Goal: Task Accomplishment & Management: Use online tool/utility

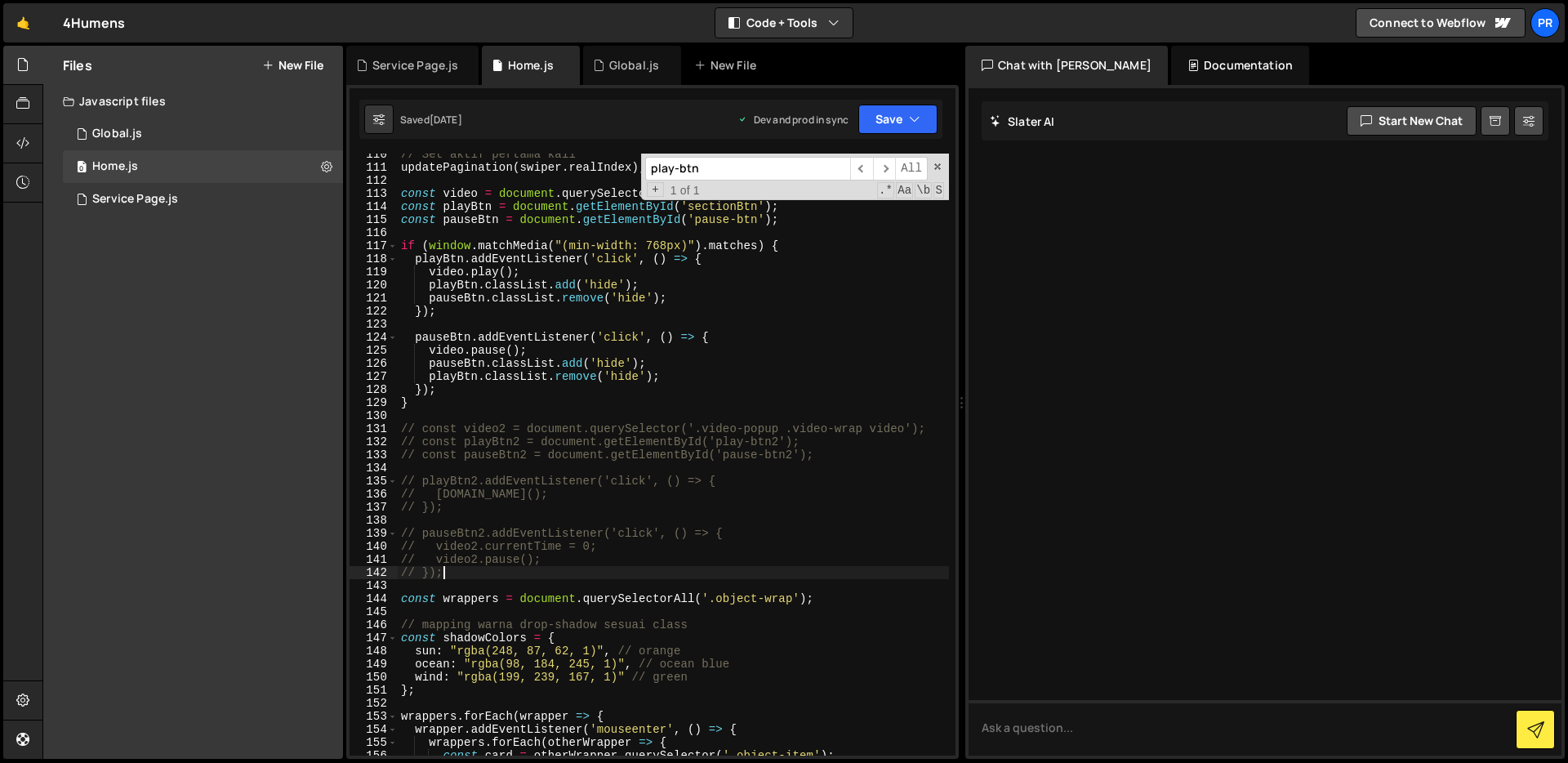
scroll to position [1457, 0]
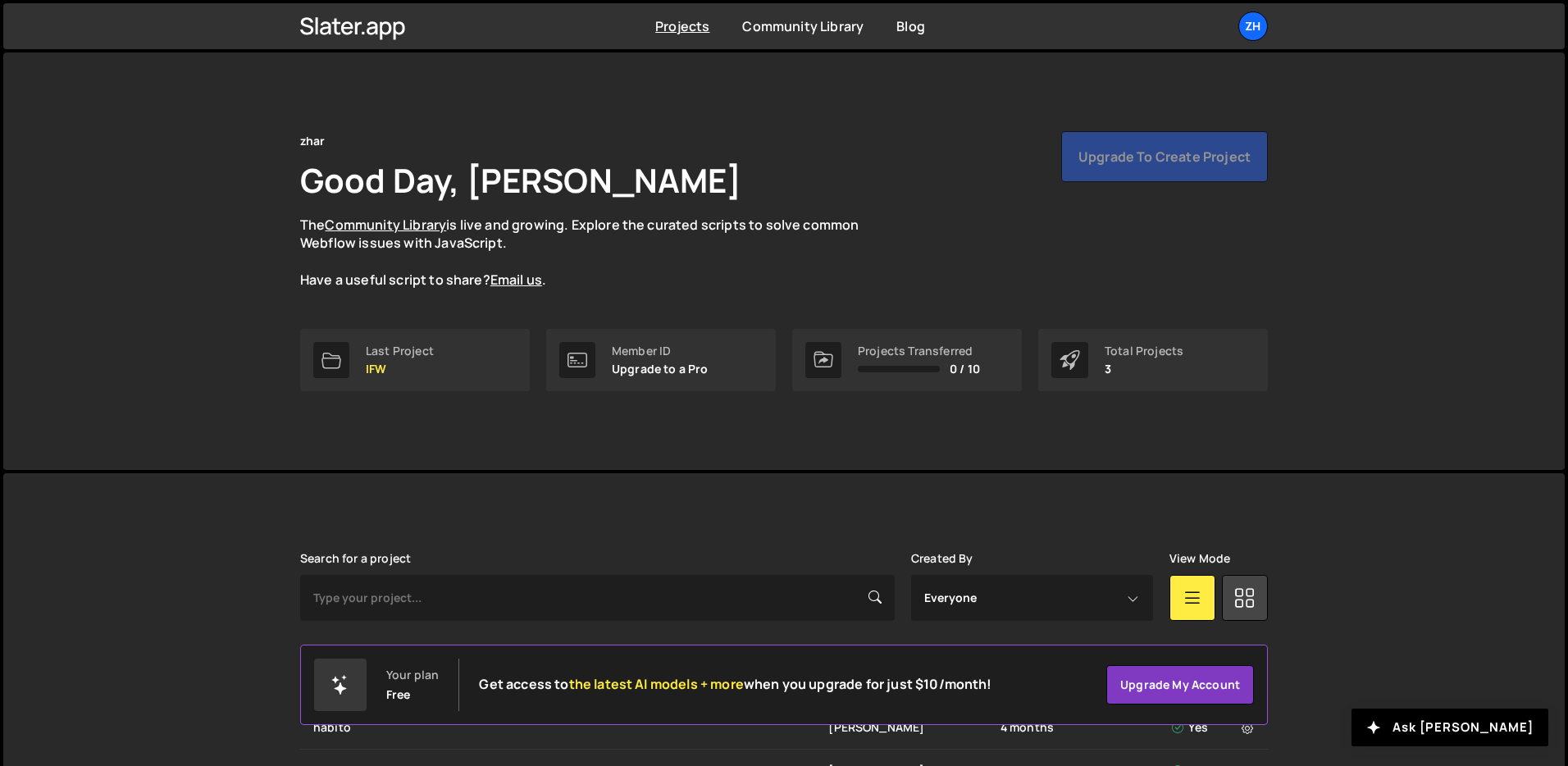
click at [1242, 10] on div "Projects Community Library Blog zh Your current team is zhar Projects Your Team…" at bounding box center [784, 26] width 1017 height 46
click at [1252, 27] on div "zh" at bounding box center [1253, 26] width 30 height 30
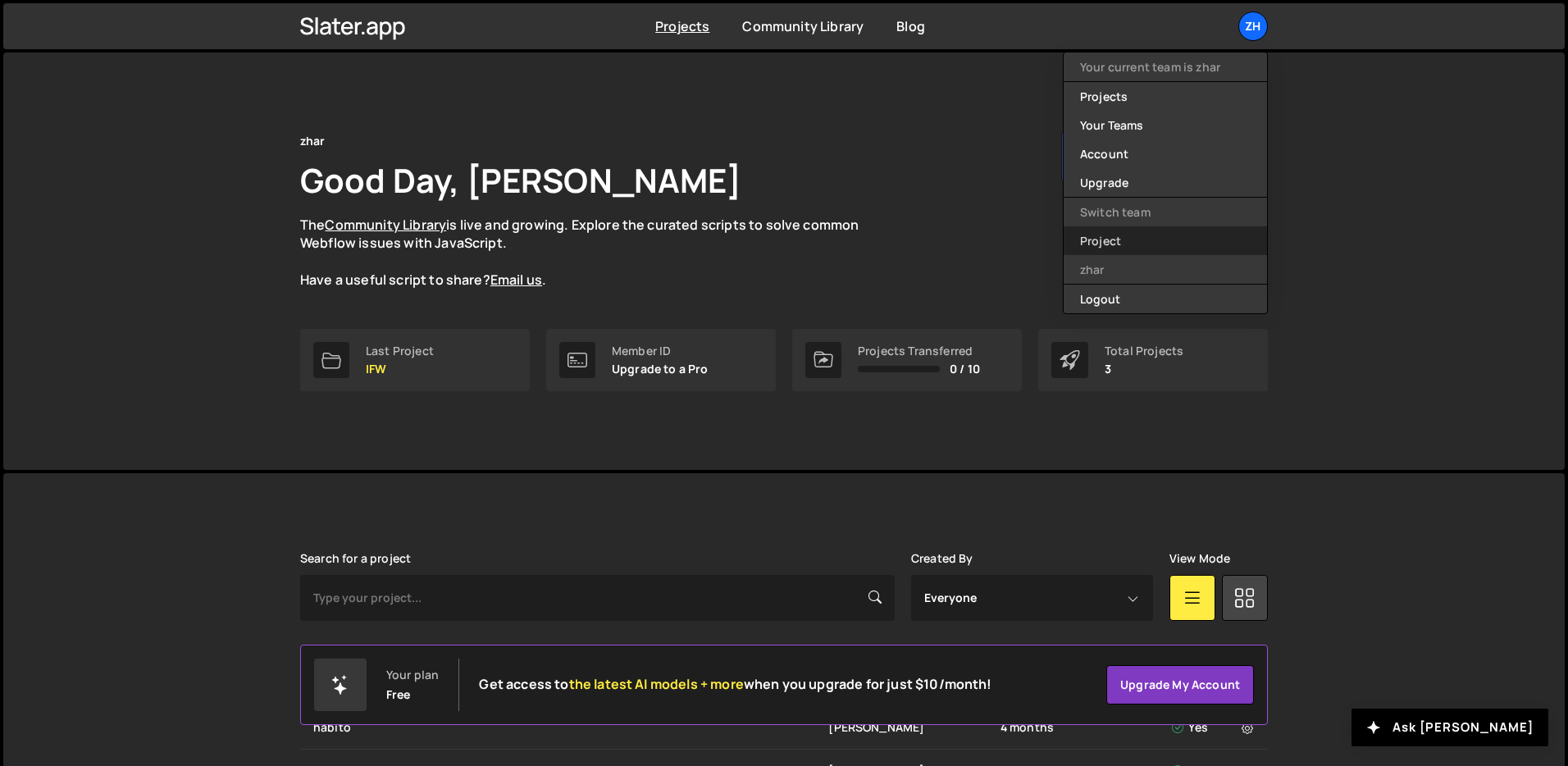
click at [1136, 228] on link "Project" at bounding box center [1165, 240] width 203 height 29
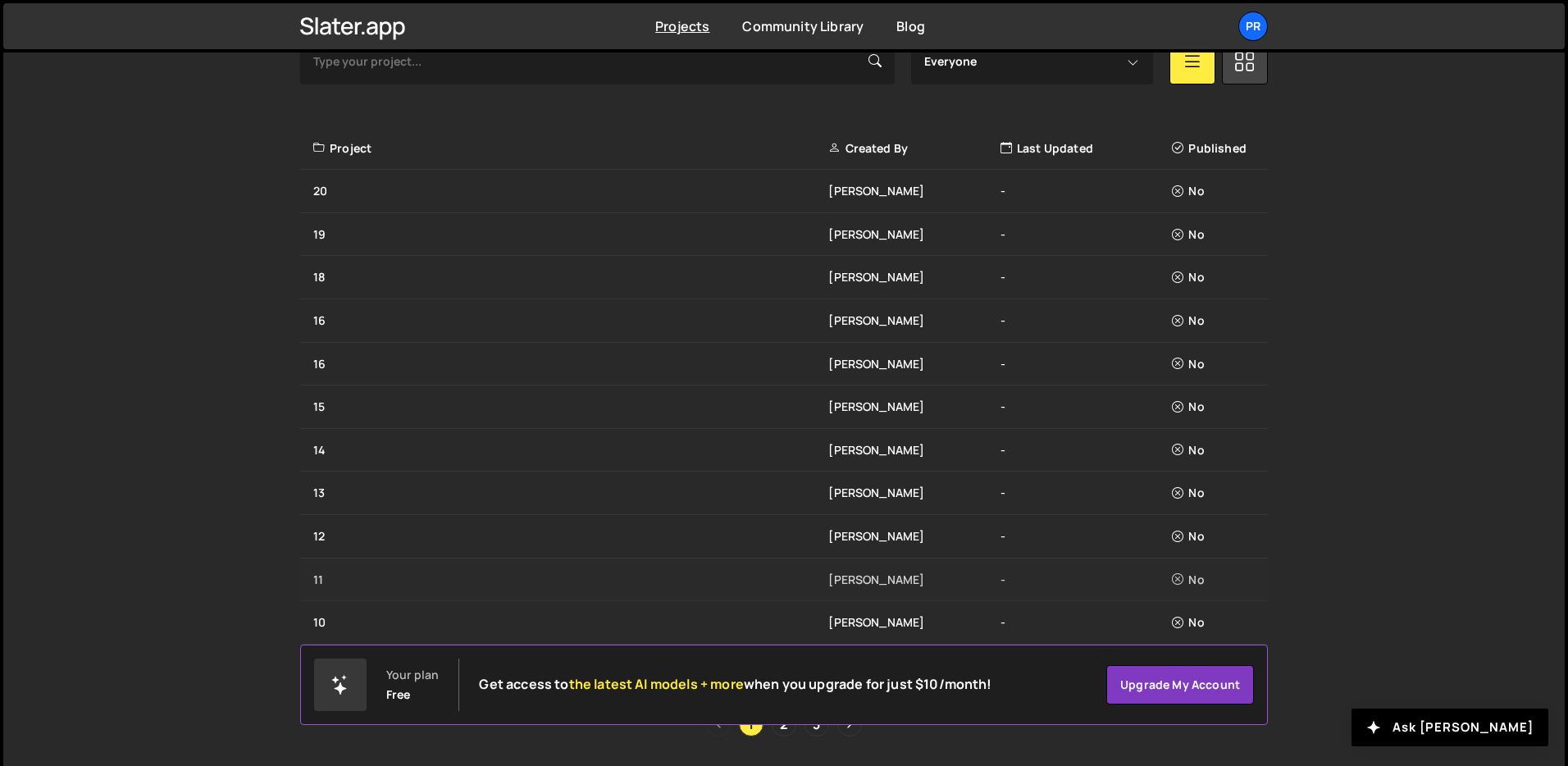
scroll to position [515, 0]
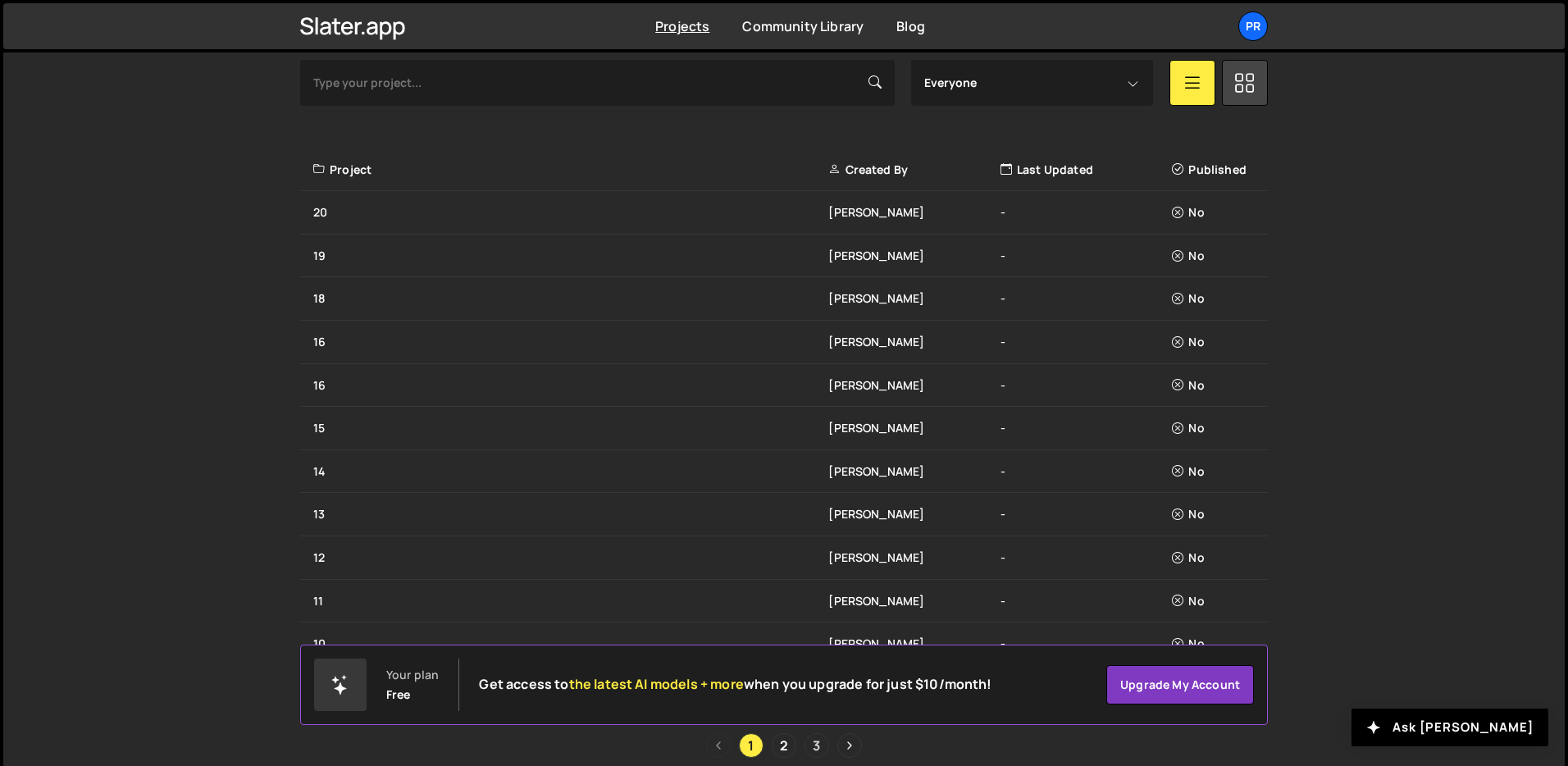
click at [811, 747] on link "3" at bounding box center [816, 745] width 24 height 24
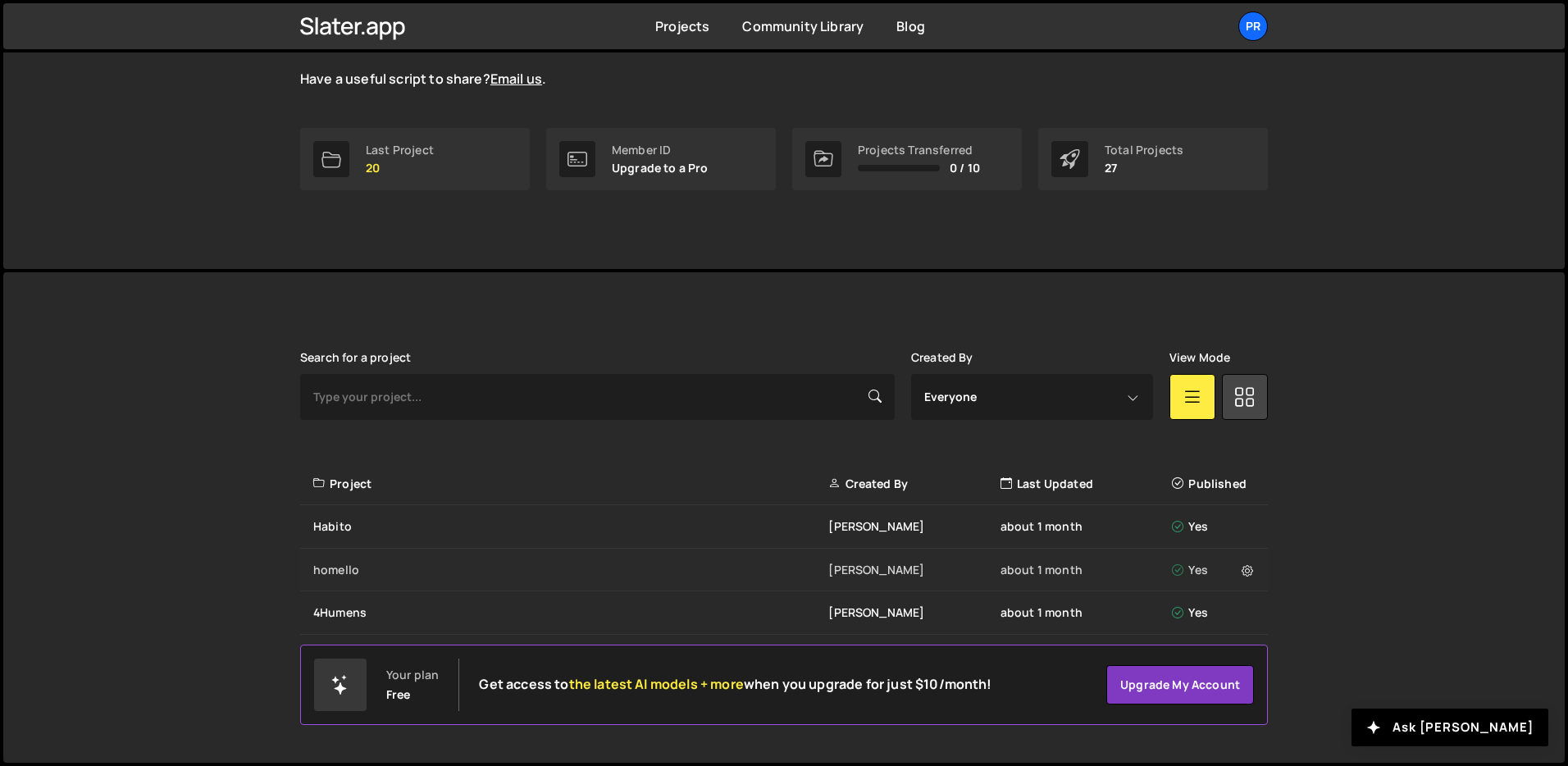
scroll to position [192, 0]
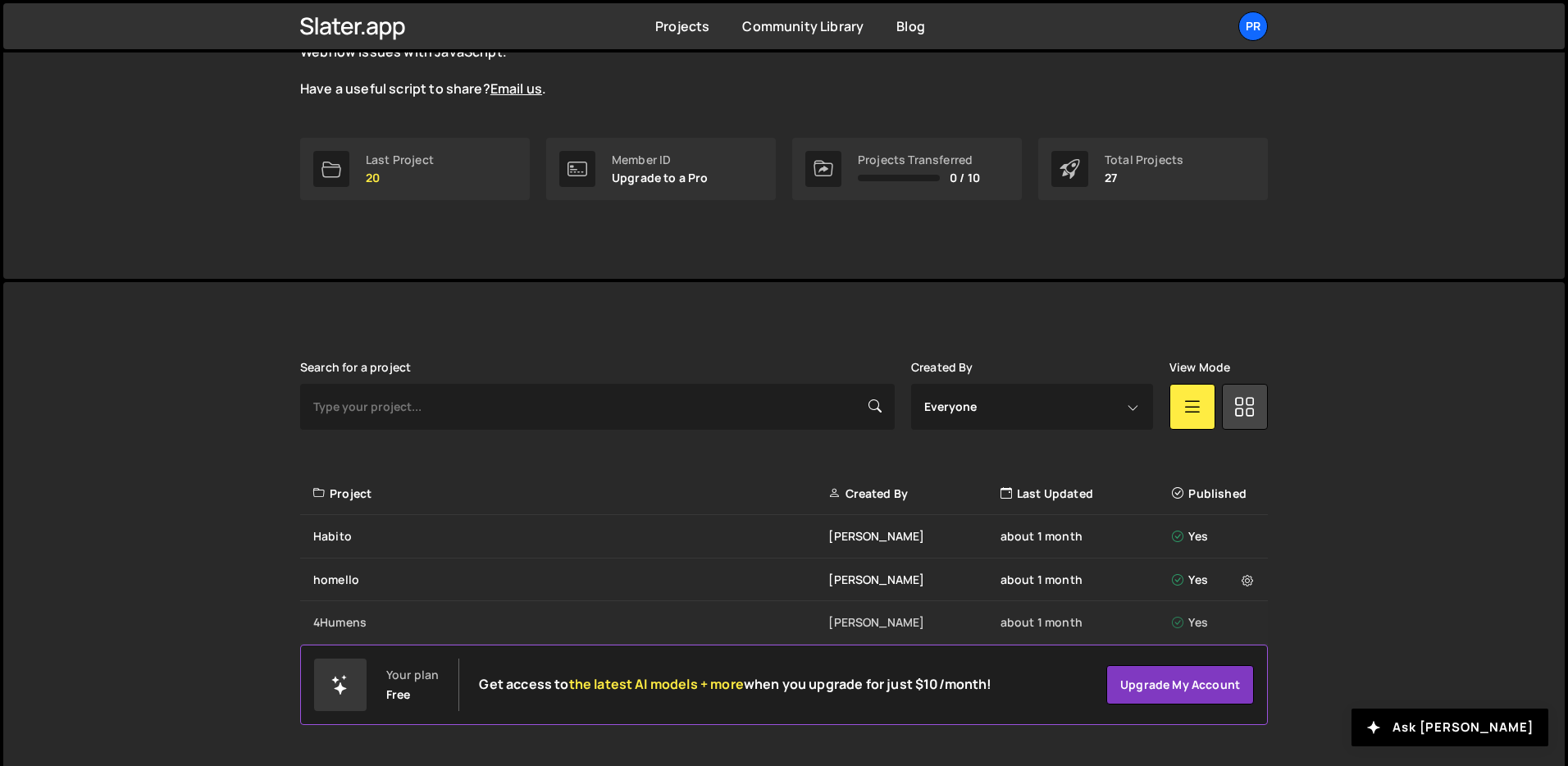
click at [443, 614] on div "4Humens" at bounding box center [571, 622] width 515 height 16
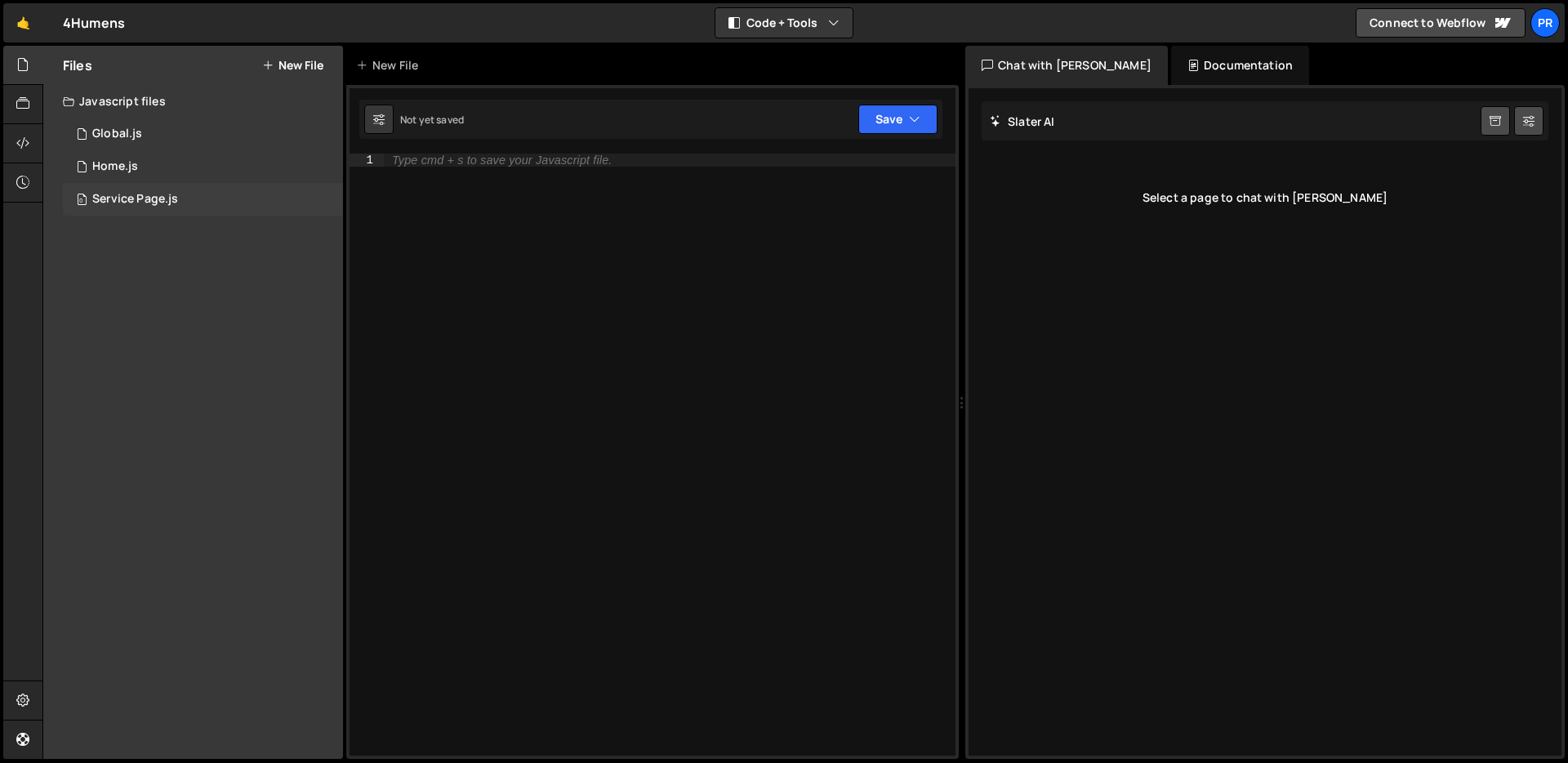
click at [253, 200] on div "0 Service Page.js 0" at bounding box center [203, 199] width 281 height 33
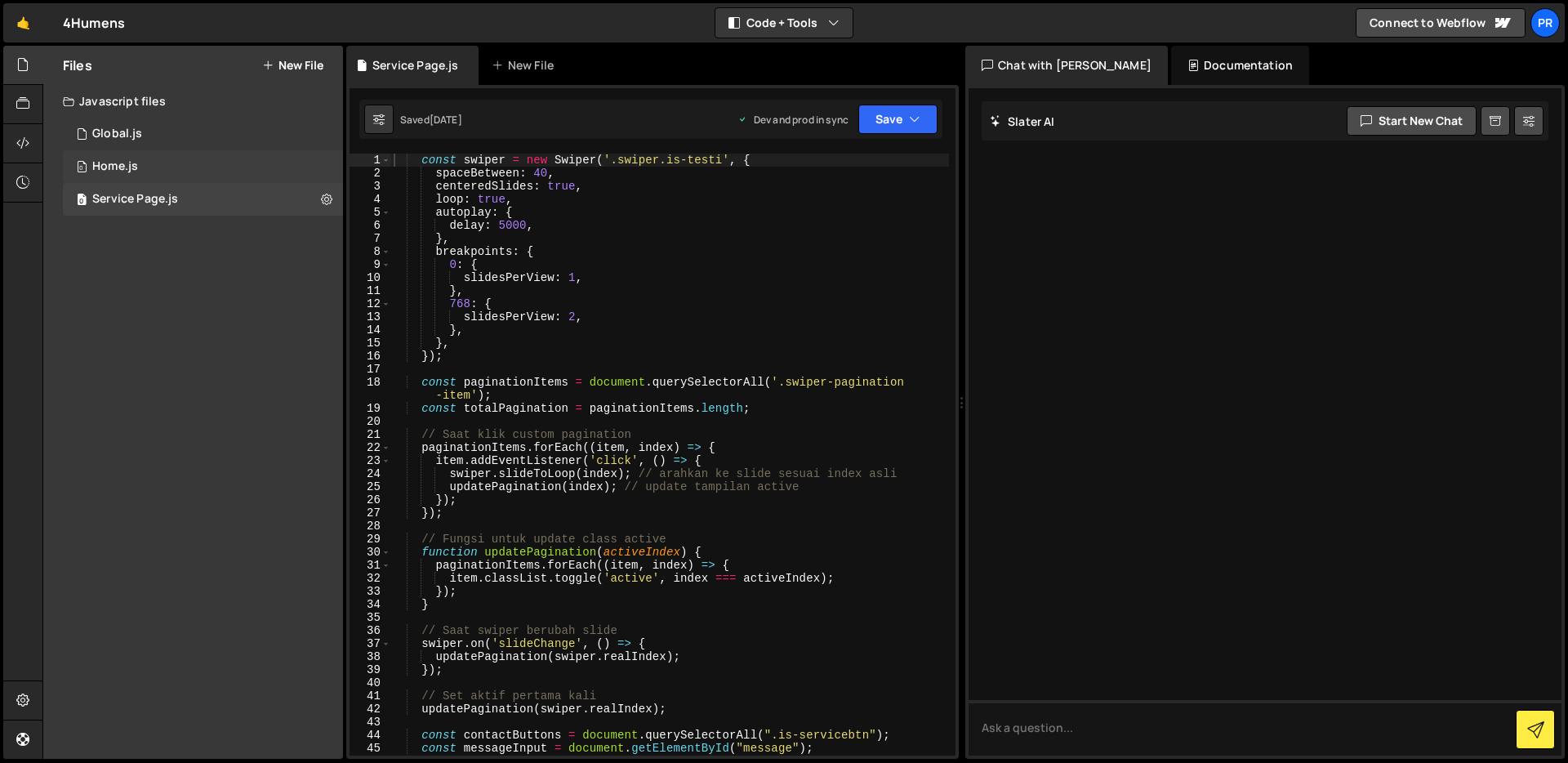
click at [251, 172] on div "0 Home.js 0" at bounding box center [203, 166] width 281 height 33
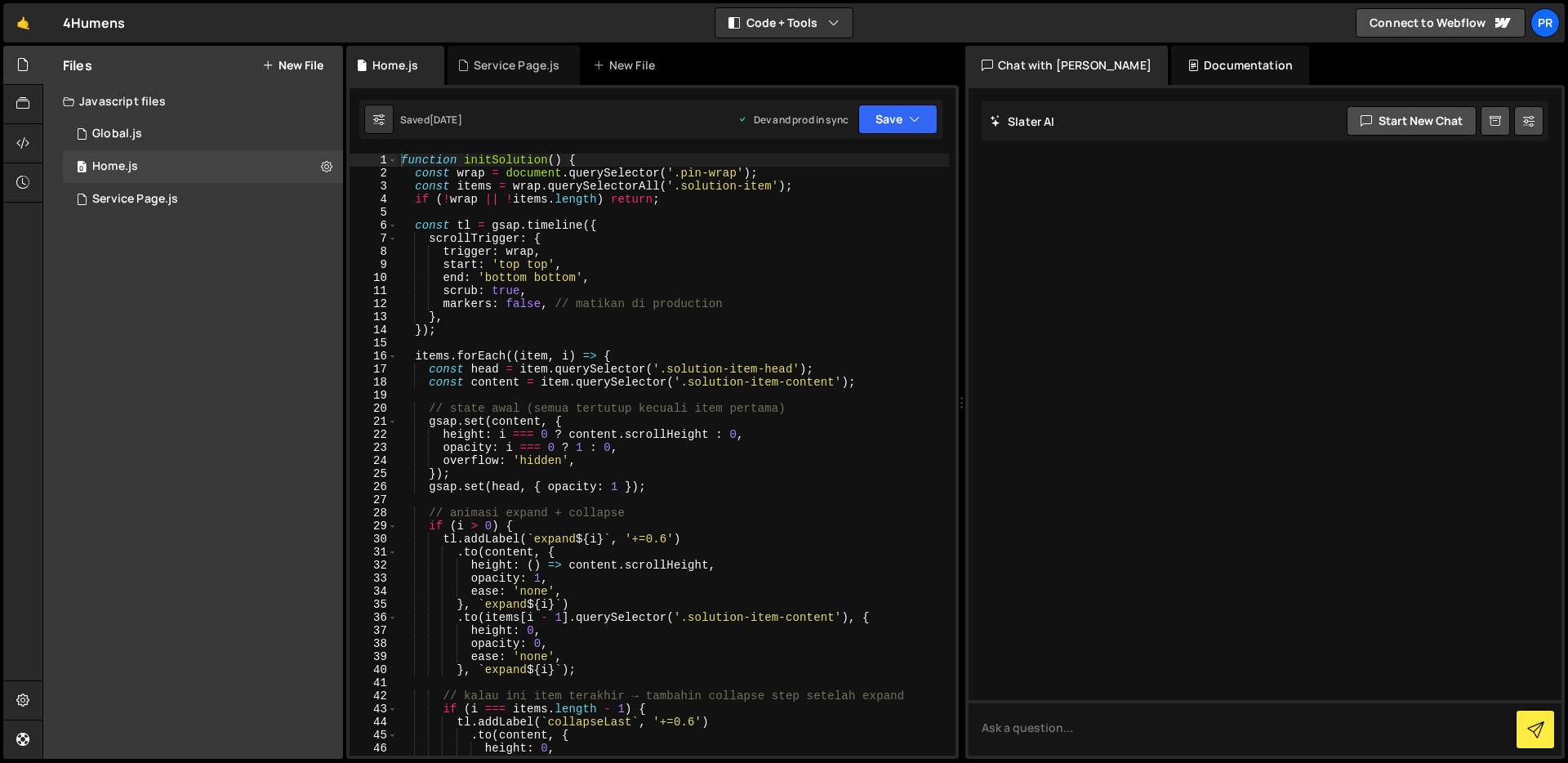
click at [907, 392] on div "function initSolution ( ) { const wrap = document . querySelector ( '.pin-wrap'…" at bounding box center [674, 468] width 551 height 629
click at [882, 323] on div "function initSolution ( ) { const wrap = document . querySelector ( '.pin-wrap'…" at bounding box center [674, 468] width 551 height 629
type textarea "},"
click at [867, 345] on div "function initSolution ( ) { const wrap = document . querySelector ( '.pin-wrap'…" at bounding box center [674, 468] width 551 height 629
click at [222, 125] on div "0 Global.js 0" at bounding box center [203, 134] width 281 height 33
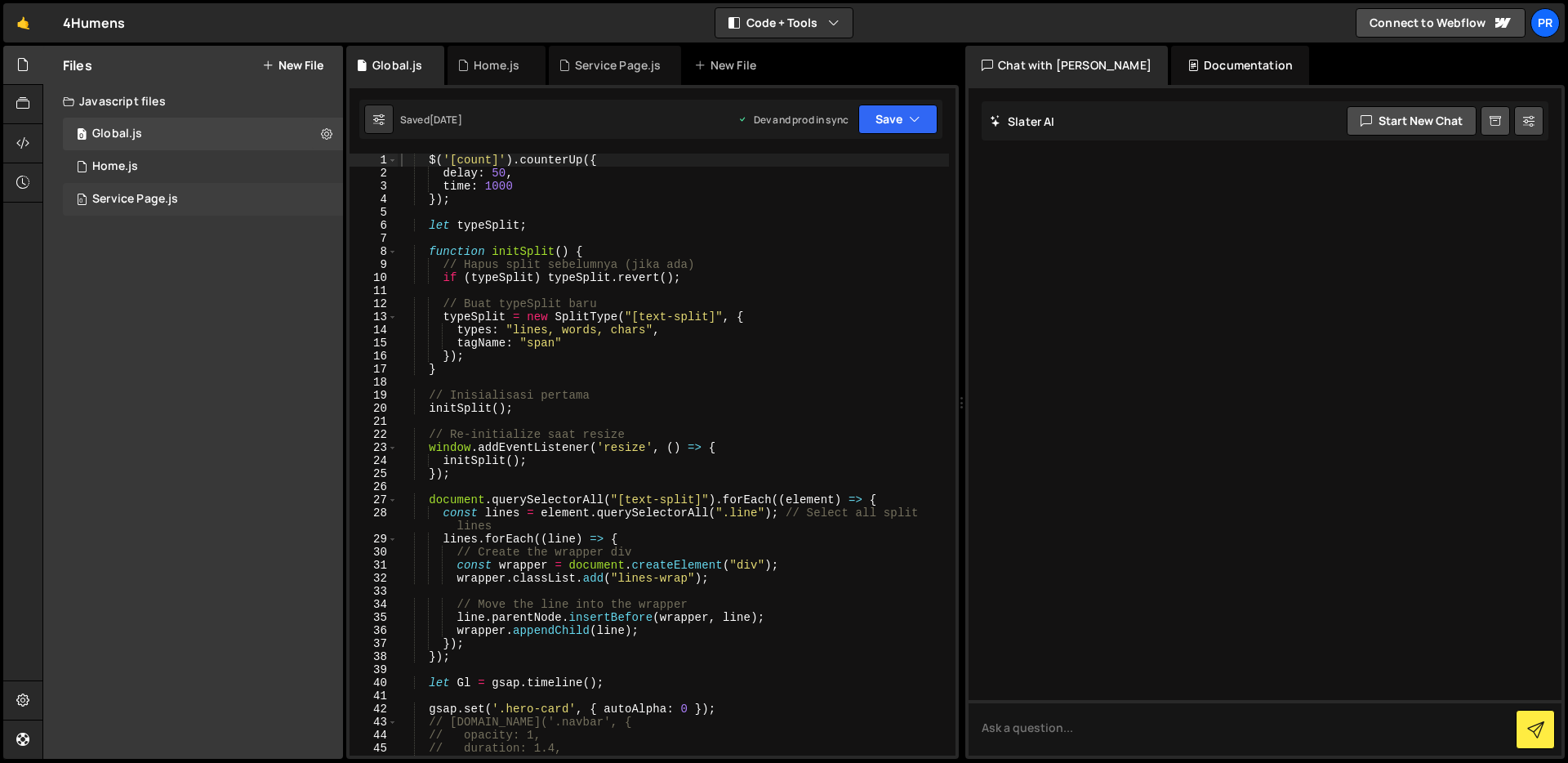
click at [194, 191] on div "0 Service Page.js 0" at bounding box center [203, 199] width 281 height 33
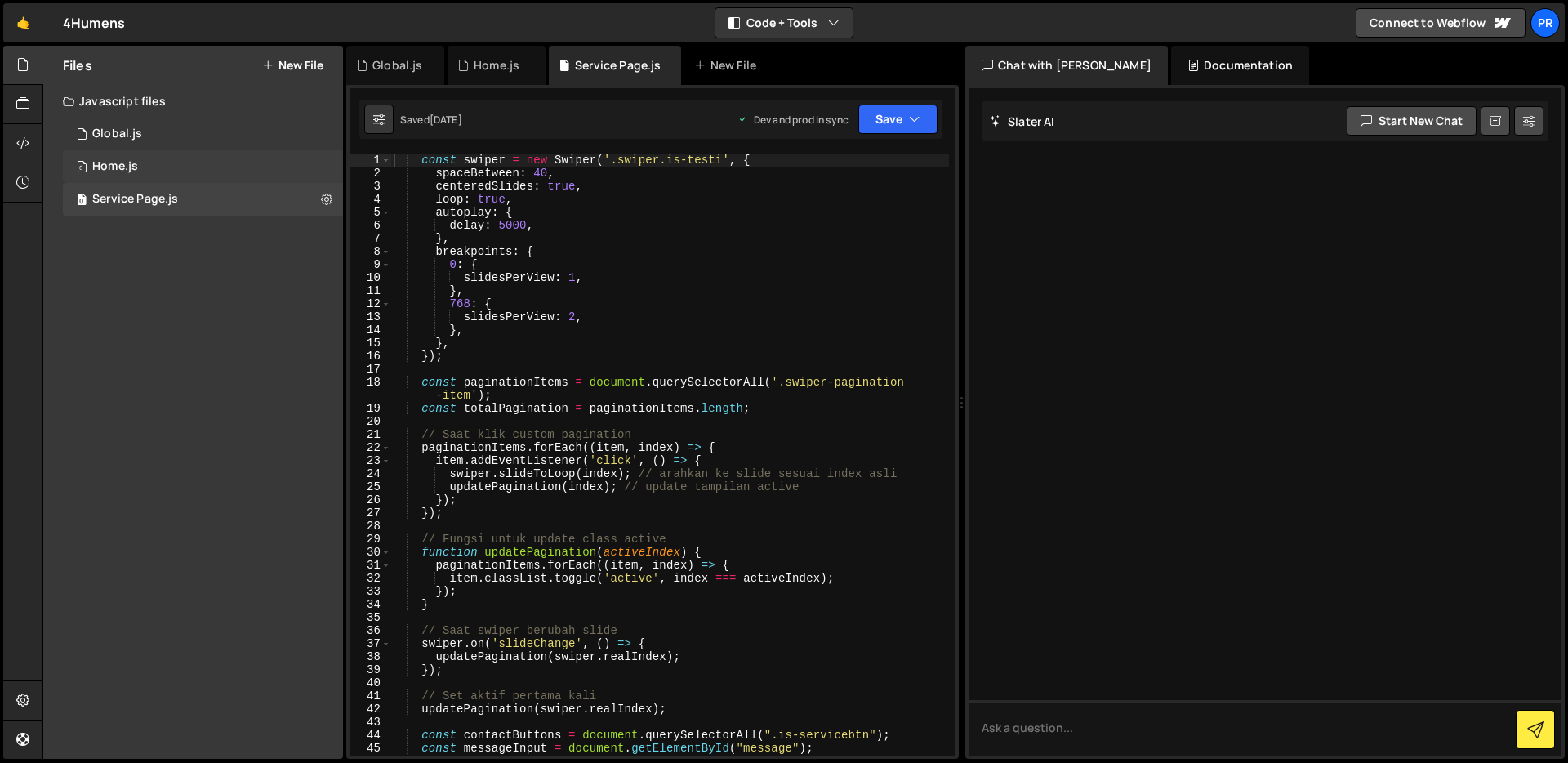
click at [202, 169] on div "0 Home.js 0" at bounding box center [203, 166] width 281 height 33
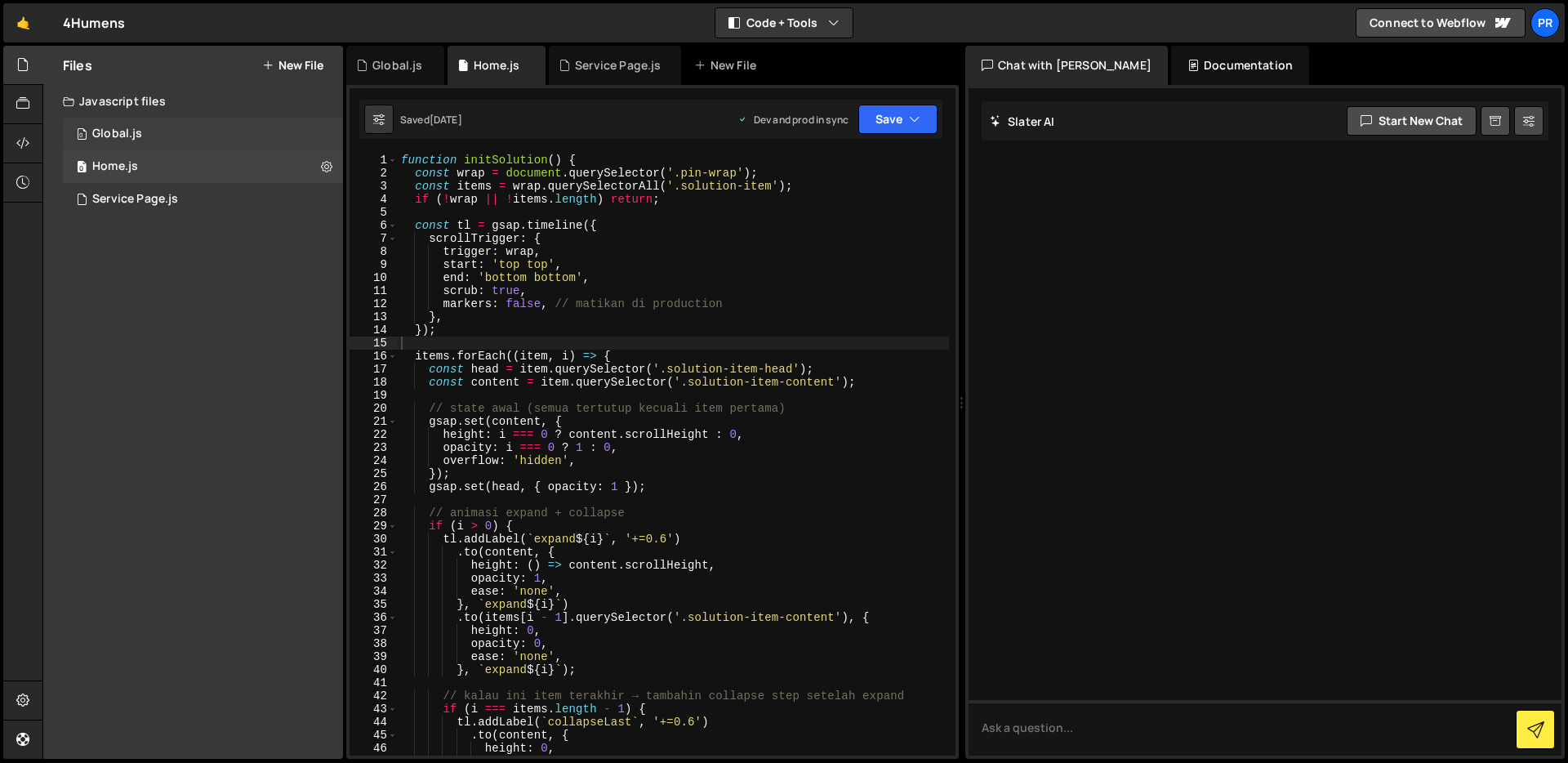
click at [217, 126] on div "0 Global.js 0" at bounding box center [203, 134] width 281 height 33
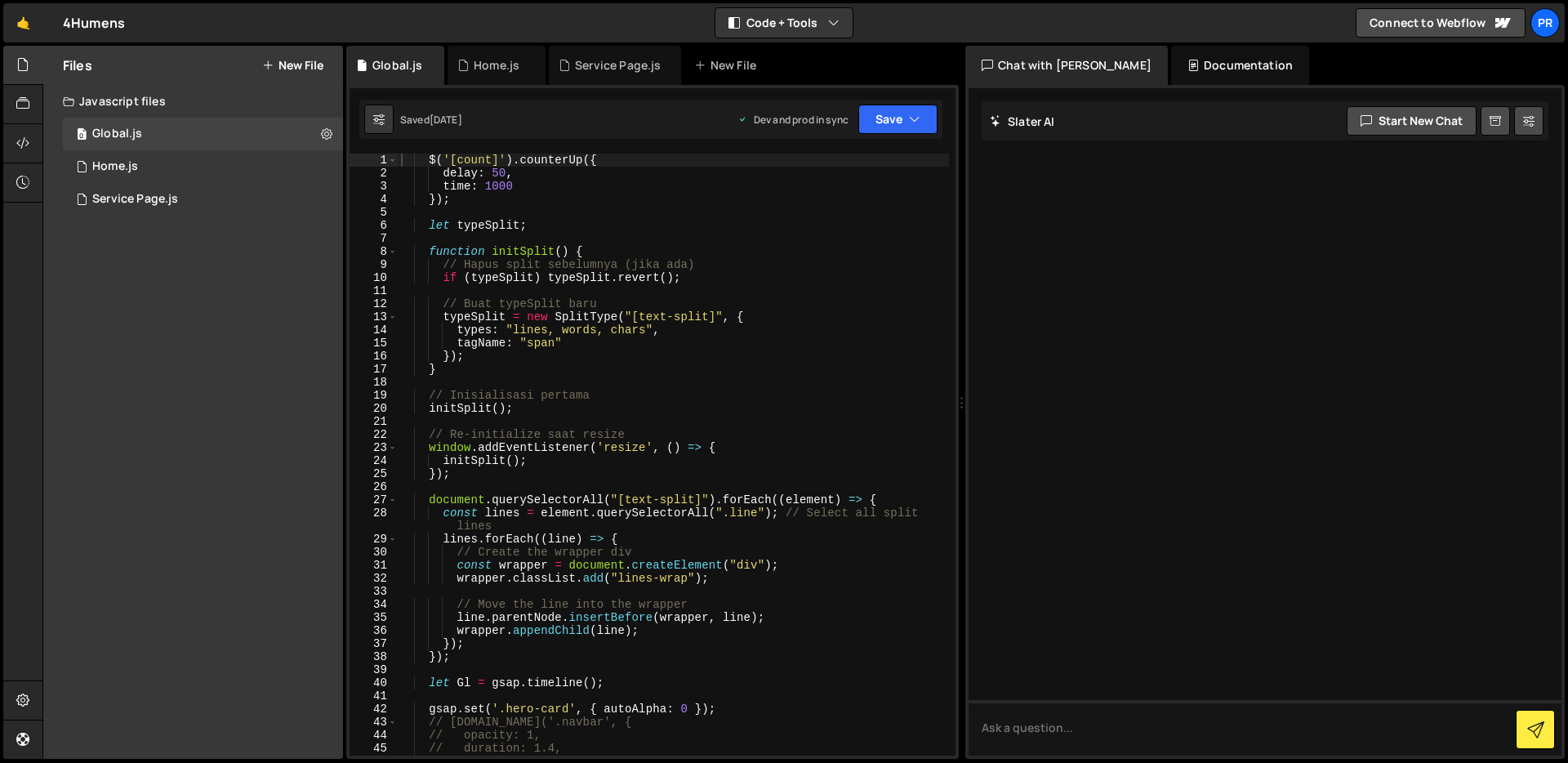
type textarea "tagName: "span""
click at [789, 343] on div "$ ( '[count]' ) . counterUp ({ delay : 50 , time : 1000 }) ; let typeSplit ; fu…" at bounding box center [674, 468] width 551 height 629
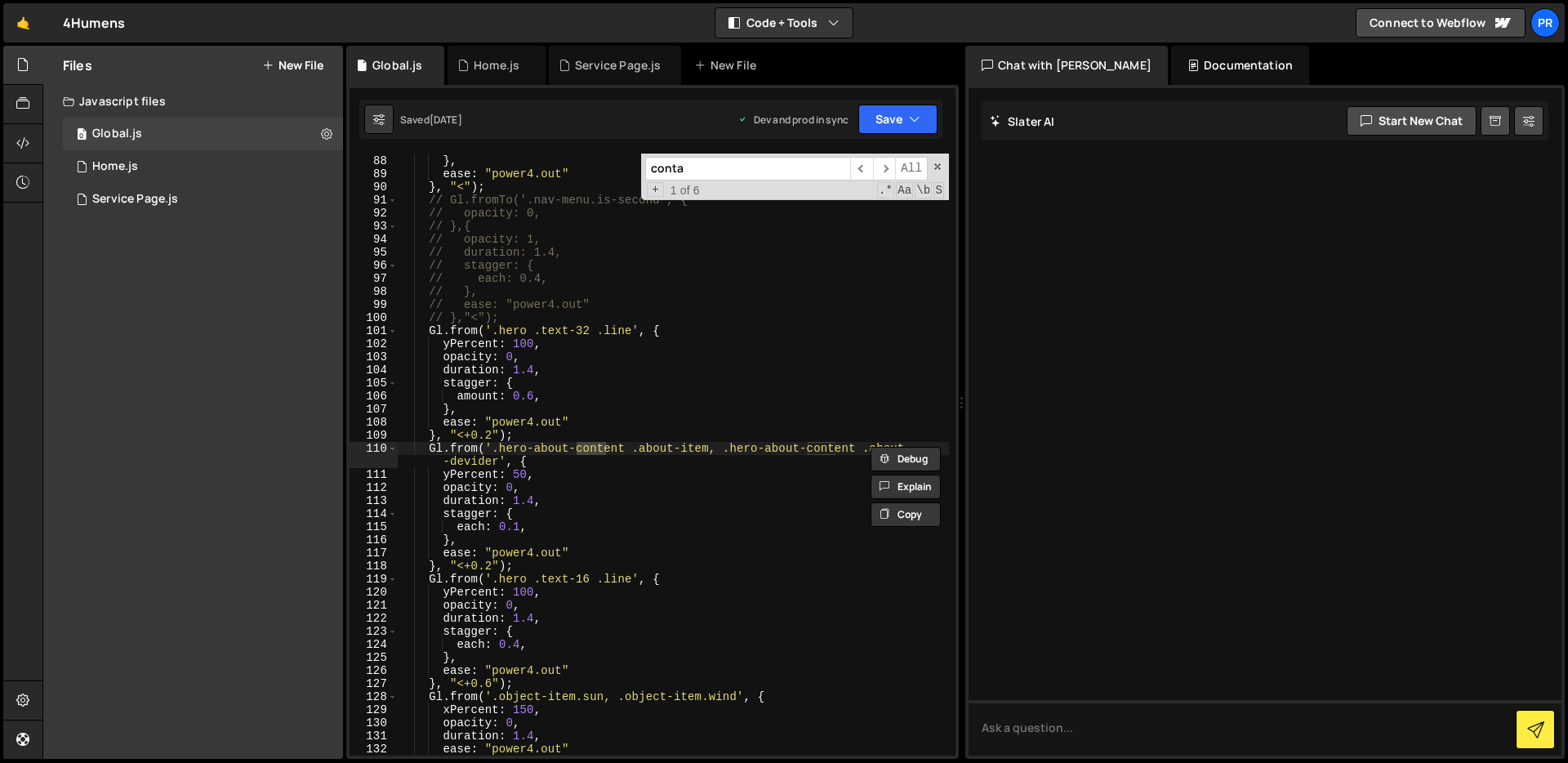
scroll to position [1150, 0]
type input "contact"
click at [149, 160] on div "0 Home.js 0" at bounding box center [203, 166] width 281 height 33
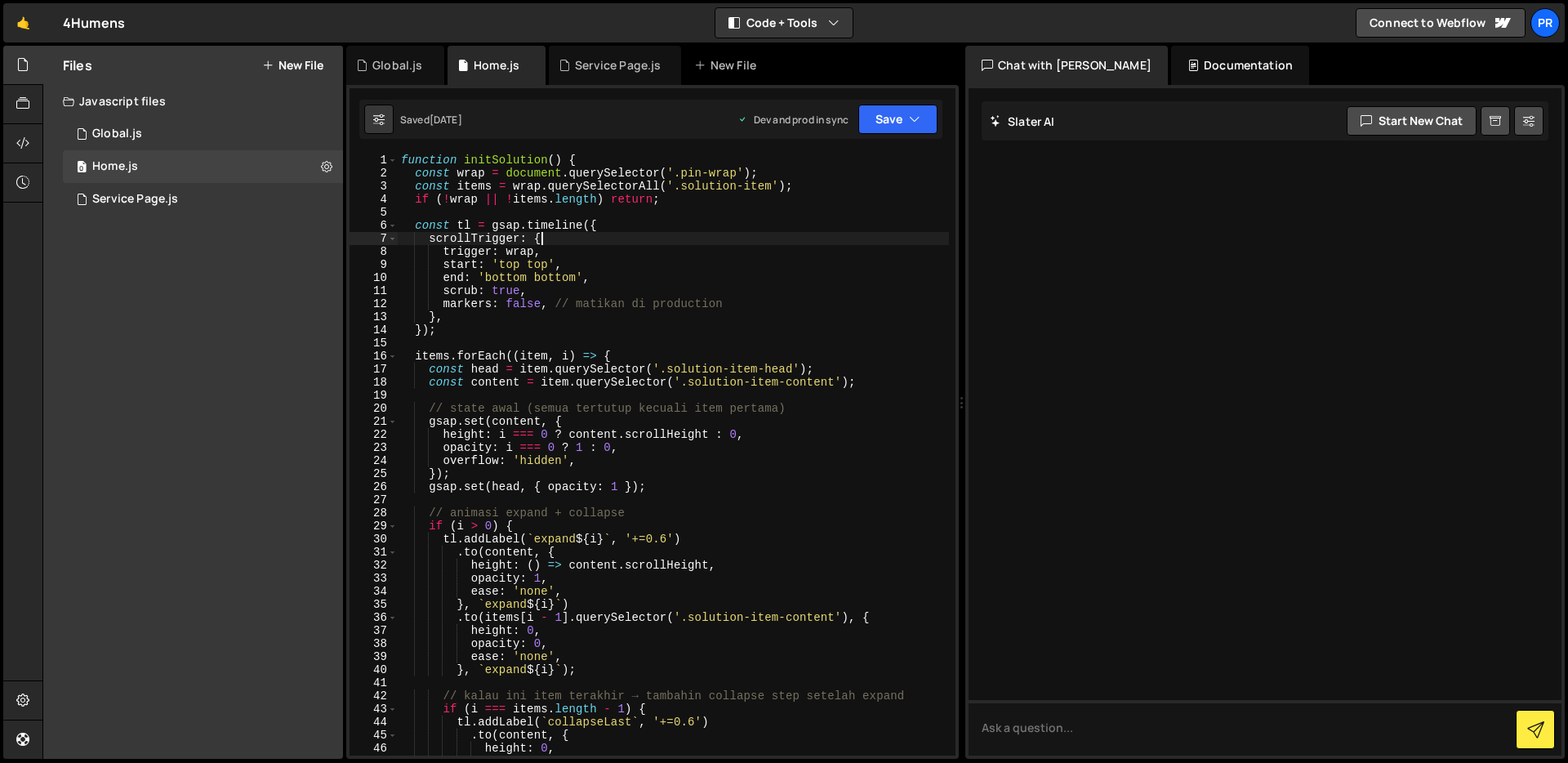
click at [831, 236] on div "function initSolution ( ) { const wrap = document . querySelector ( '.pin-wrap'…" at bounding box center [674, 468] width 551 height 629
click at [774, 249] on div "function initSolution ( ) { const wrap = document . querySelector ( '.pin-wrap'…" at bounding box center [674, 468] width 551 height 629
type textarea "trigger: wrap,"
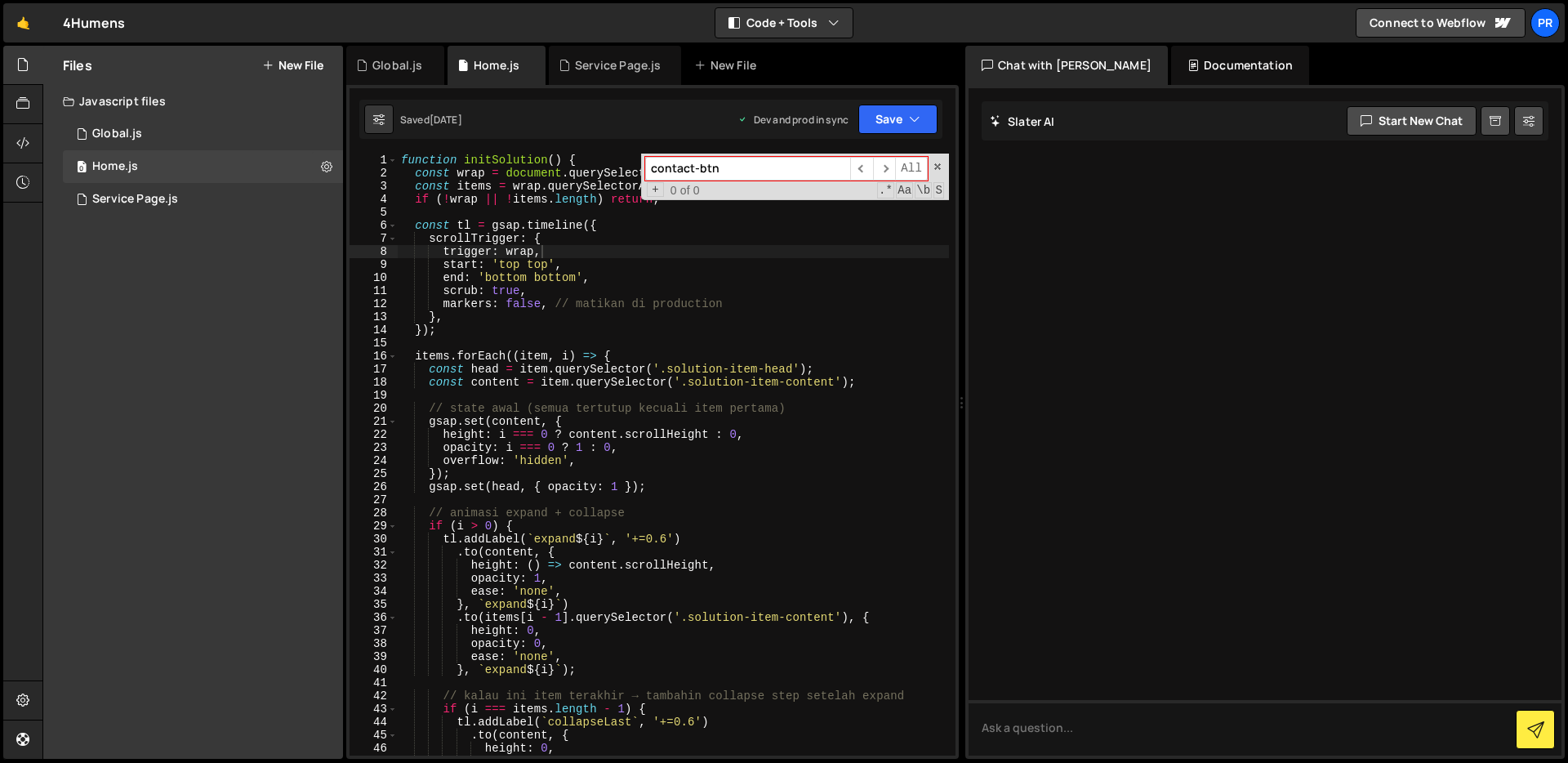
type input "contact-btn"
click at [713, 171] on input "contact-btn" at bounding box center [747, 169] width 205 height 24
click at [242, 127] on div "0 Global.js 0" at bounding box center [203, 134] width 281 height 33
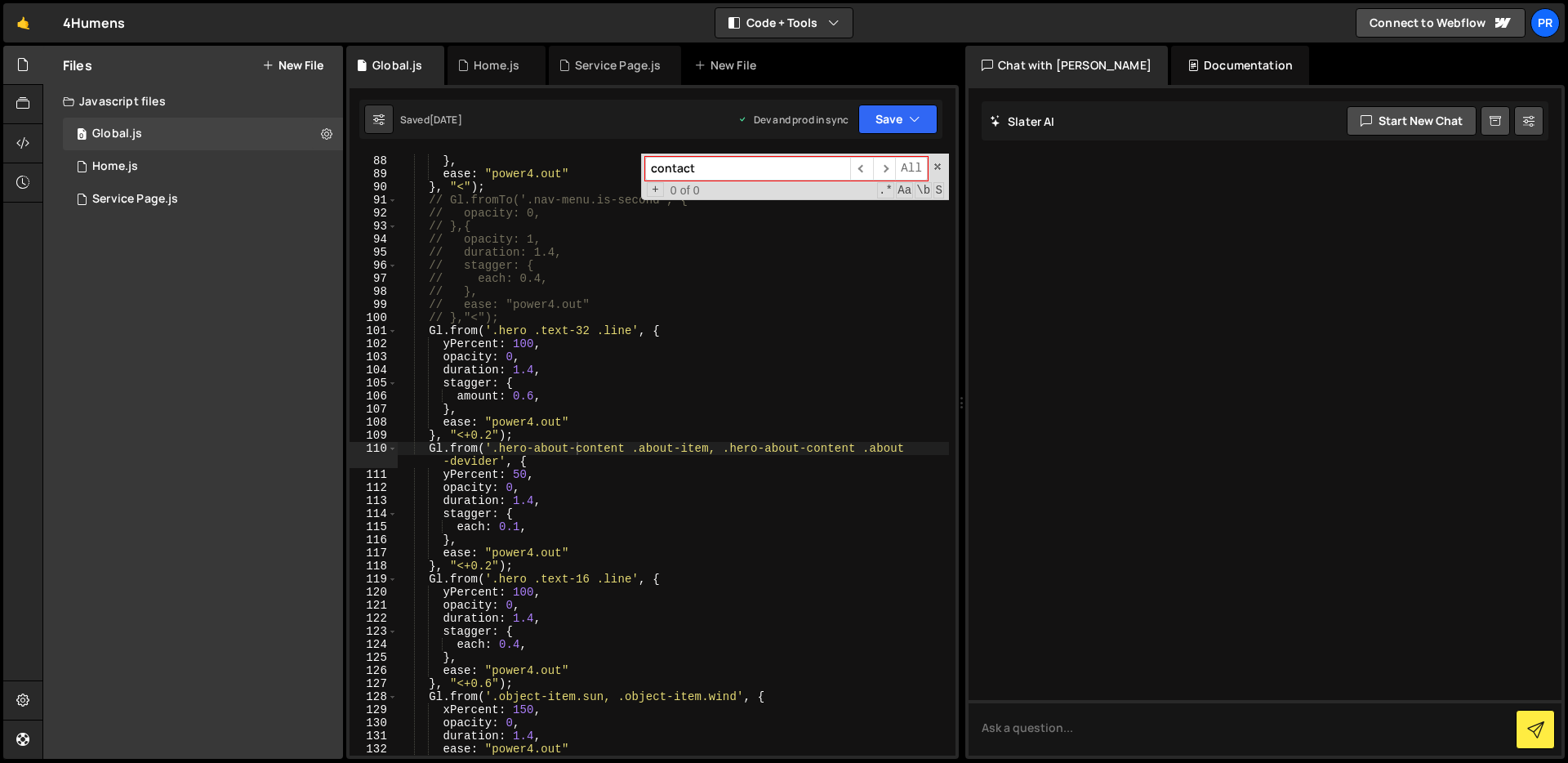
click at [800, 158] on input "contact" at bounding box center [747, 169] width 205 height 24
click at [799, 160] on input "contact" at bounding box center [747, 169] width 205 height 24
paste input "-btn"
type input "contact-btn"
click at [164, 207] on div "0 Service Page.js 0" at bounding box center [203, 199] width 281 height 33
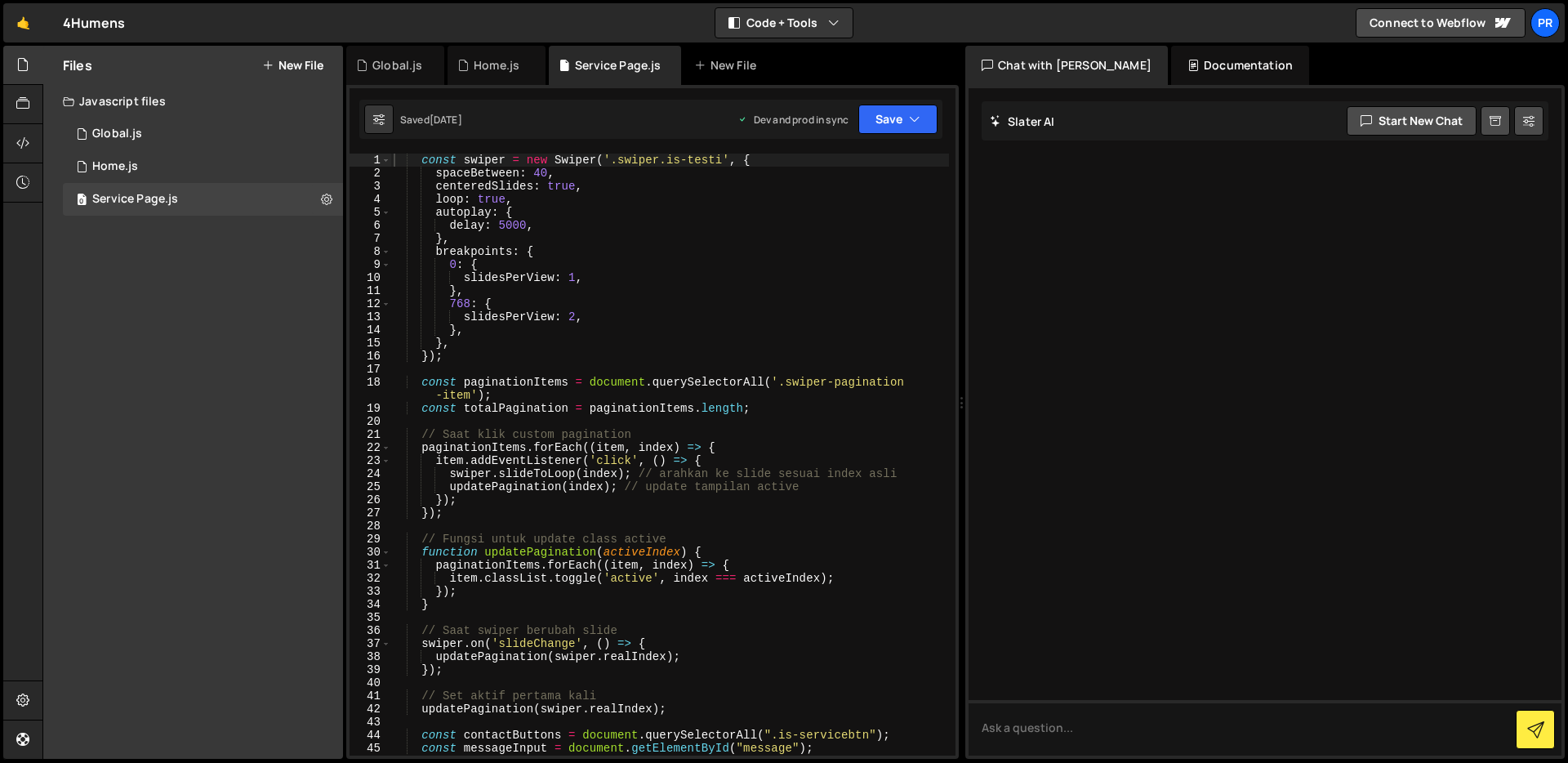
type textarea "loop: true,"
click at [775, 202] on div "const swiper = new Swiper ( '.swiper.is-testi' , { spaceBetween : 40 , centered…" at bounding box center [669, 468] width 559 height 629
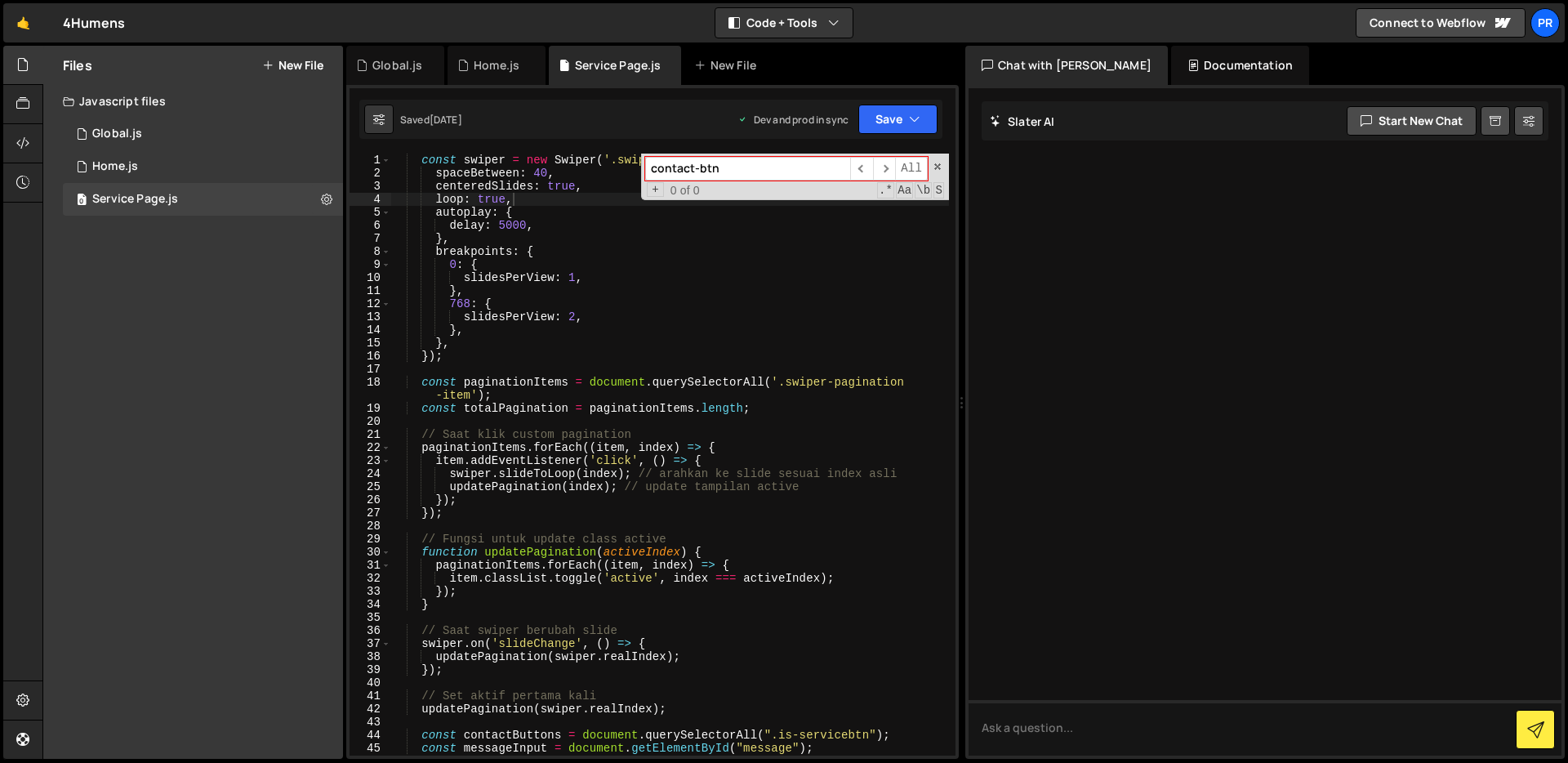
type input "contact-btn"
